Goal: Information Seeking & Learning: Learn about a topic

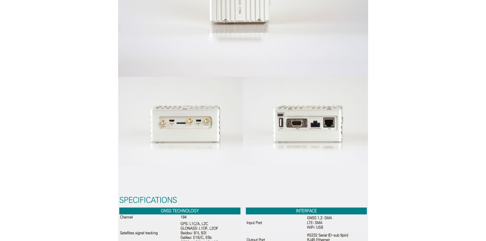
scroll to position [1530, 0]
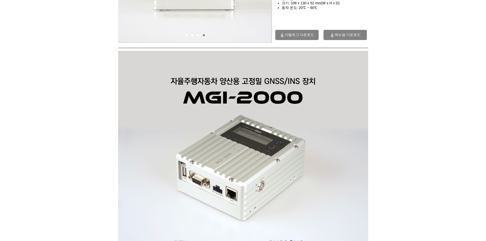
scroll to position [0, 0]
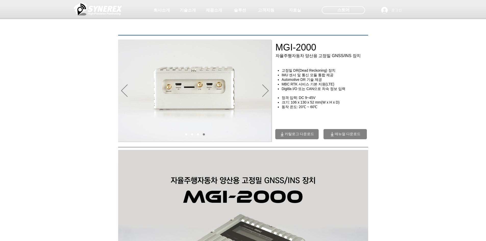
click at [55, 75] on div "초고정밀 위치정보 솔루션 Broadcast RTK #comp-kyq9tmhv svg [data-color="1"] {fill: #000000;…" at bounding box center [243, 39] width 486 height 78
